Goal: Task Accomplishment & Management: Use online tool/utility

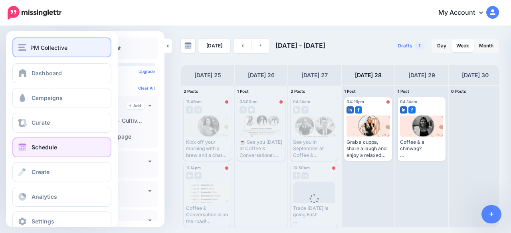
click at [22, 45] on img "button" at bounding box center [22, 47] width 8 height 7
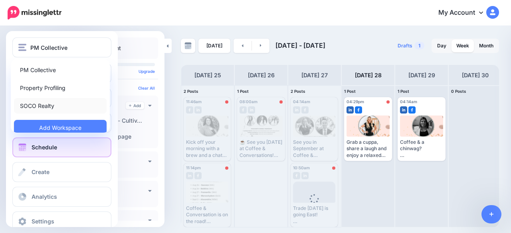
click at [43, 105] on link "SOCO Realty" at bounding box center [60, 106] width 93 height 16
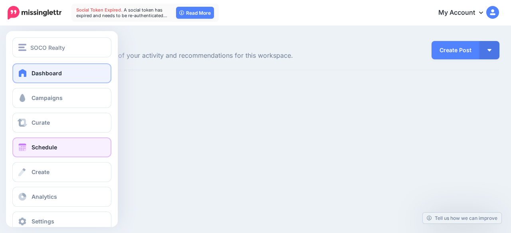
click at [26, 141] on link "Schedule" at bounding box center [61, 148] width 99 height 20
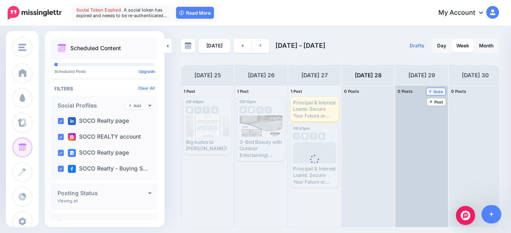
click at [436, 92] on span "Note" at bounding box center [435, 92] width 15 height 4
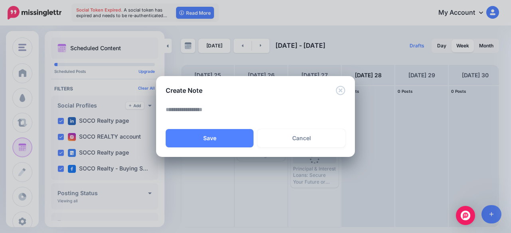
click at [223, 116] on textarea at bounding box center [257, 113] width 183 height 16
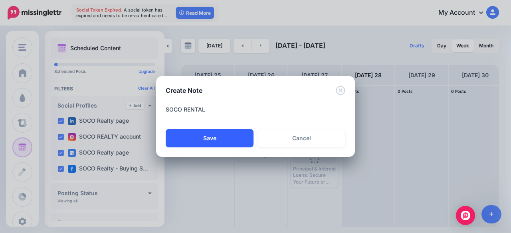
type textarea "**********"
click at [225, 137] on button "Save" at bounding box center [210, 138] width 88 height 18
